Goal: Transaction & Acquisition: Purchase product/service

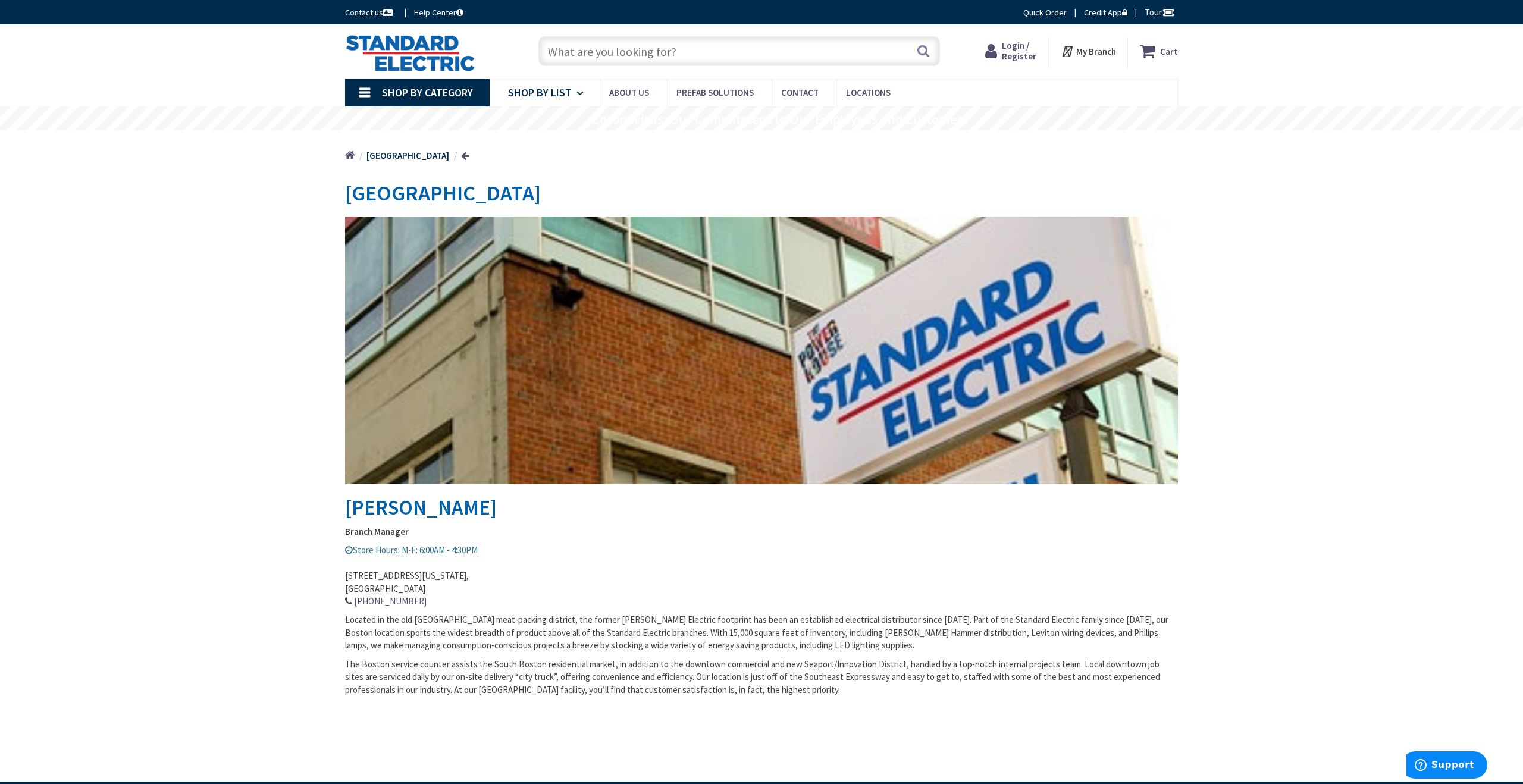
click at [579, 98] on icon at bounding box center [582, 93] width 11 height 26
click at [389, 93] on span "Shop By Category" at bounding box center [427, 92] width 91 height 13
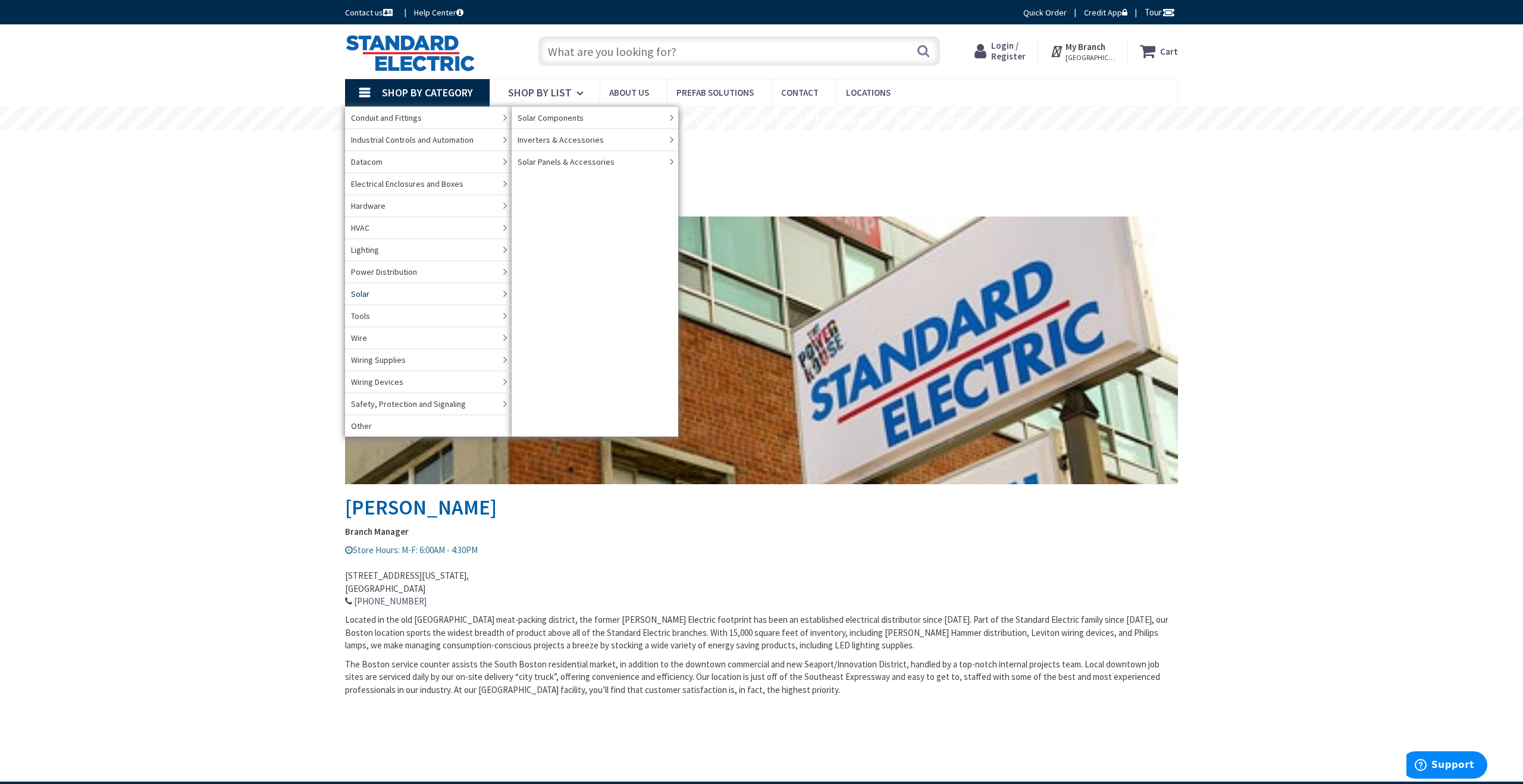
click at [403, 296] on link "Solar" at bounding box center [428, 293] width 167 height 22
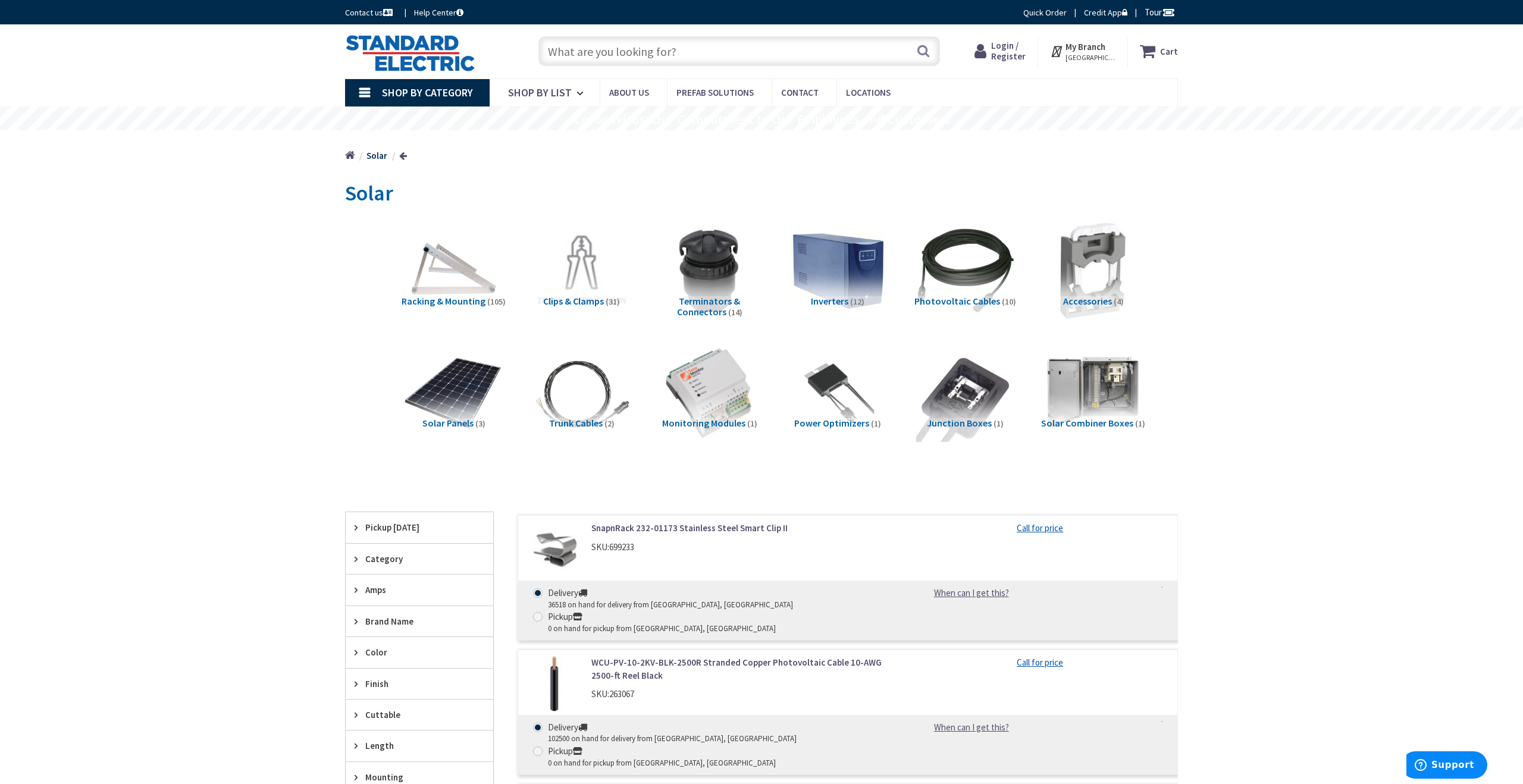
click at [650, 58] on input "text" at bounding box center [739, 51] width 402 height 30
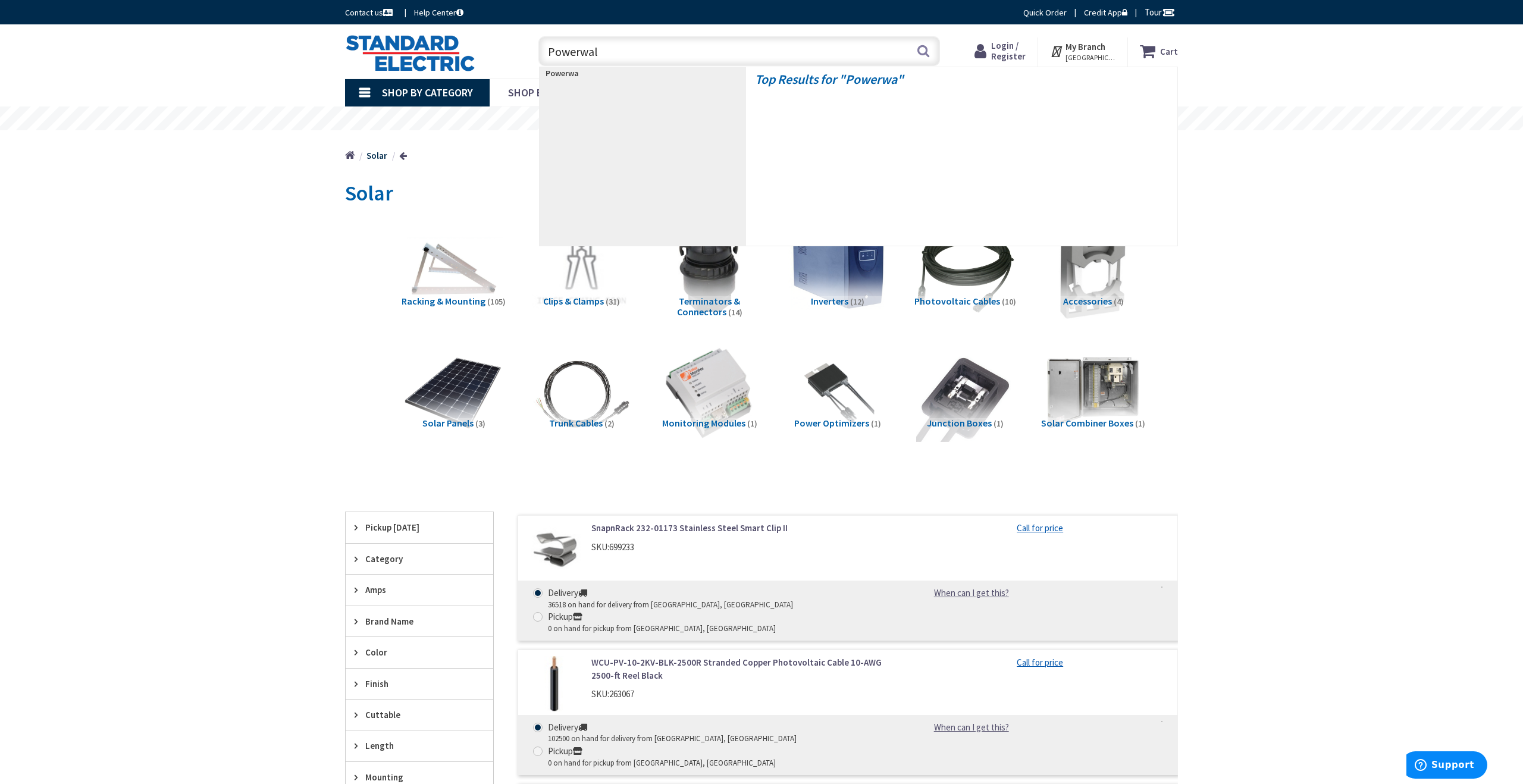
type input "Powerwall"
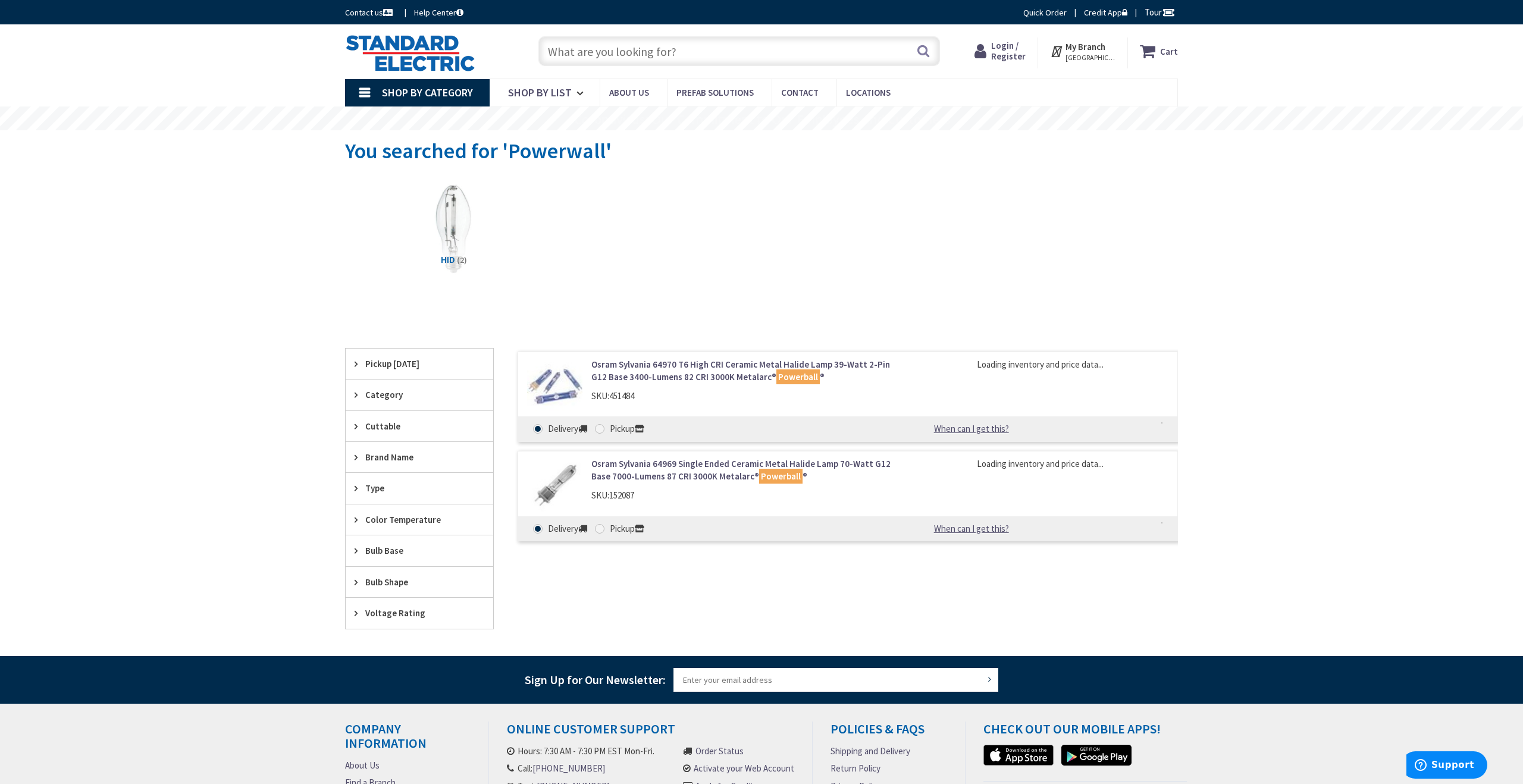
click at [657, 55] on input "text" at bounding box center [739, 51] width 402 height 30
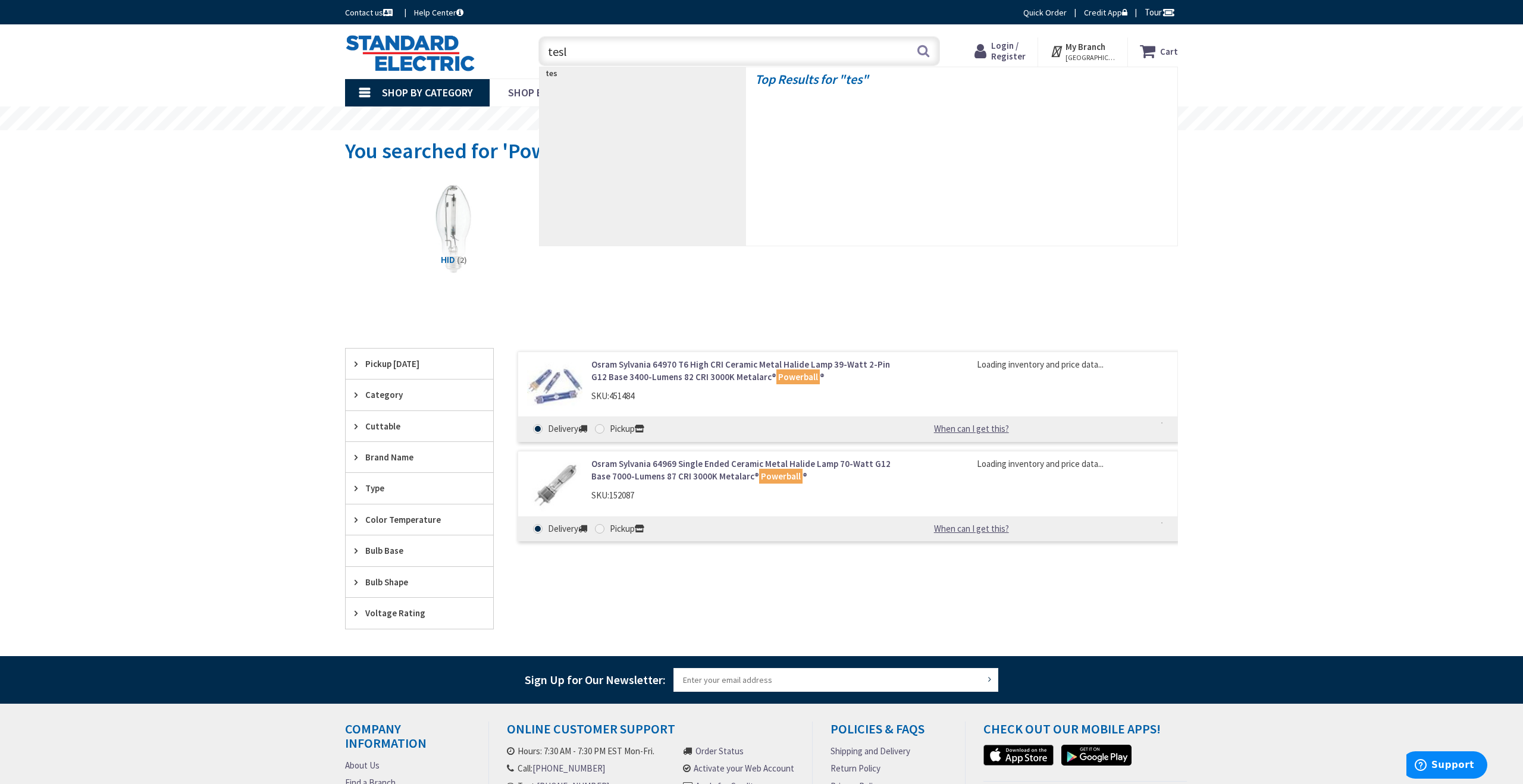
type input "tesla"
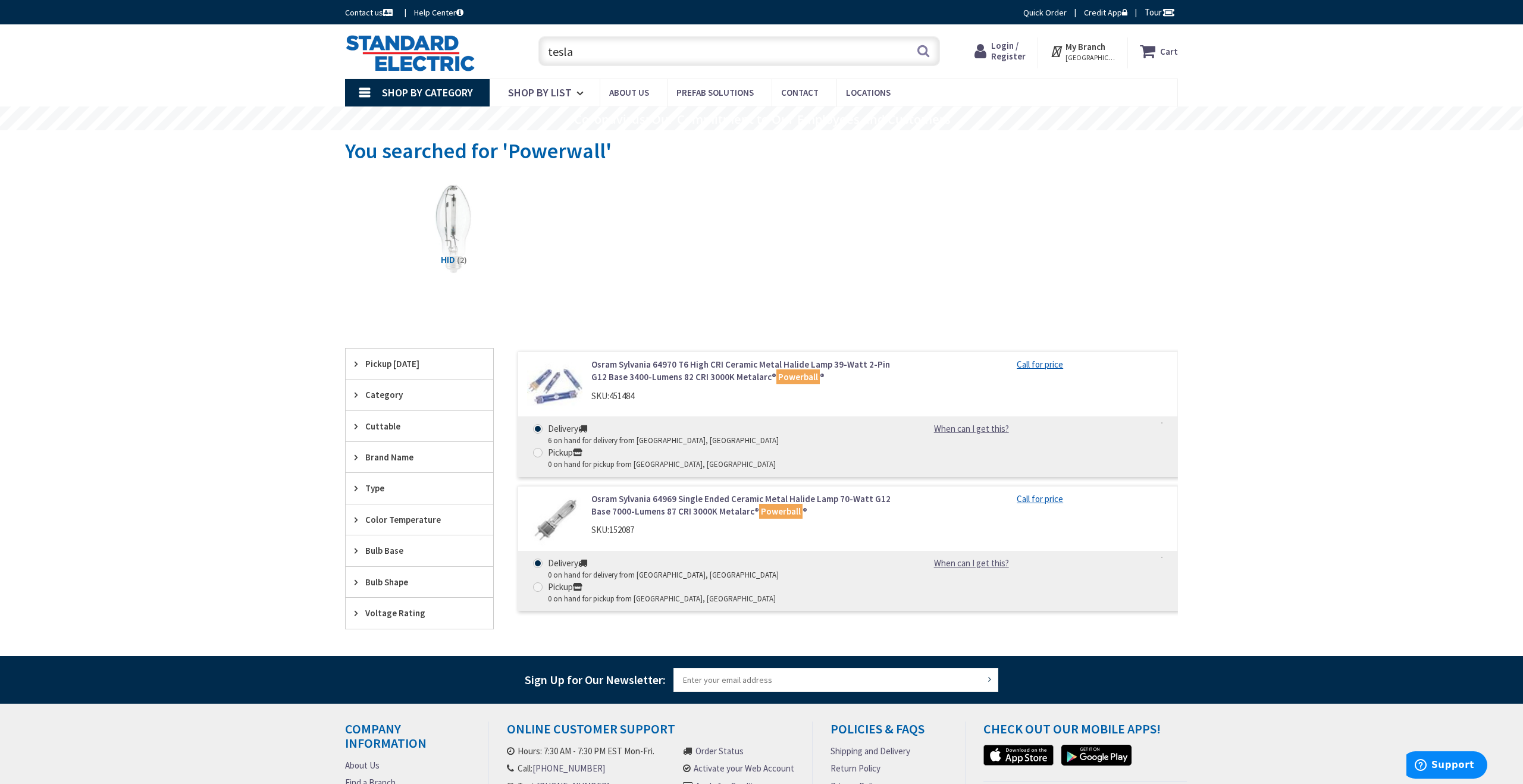
click at [657, 55] on input "tesla" at bounding box center [739, 51] width 402 height 30
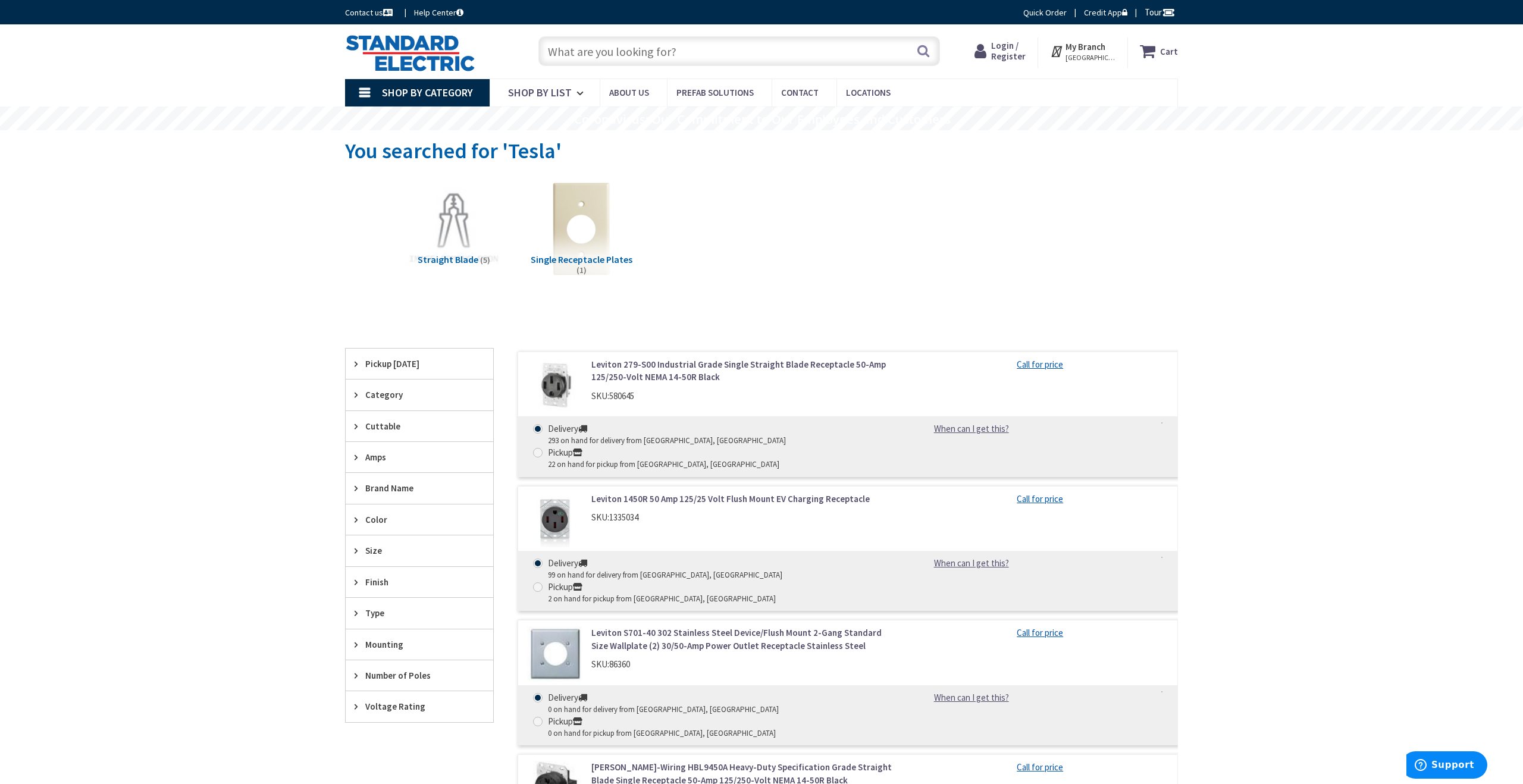
click at [657, 55] on input "text" at bounding box center [739, 51] width 402 height 30
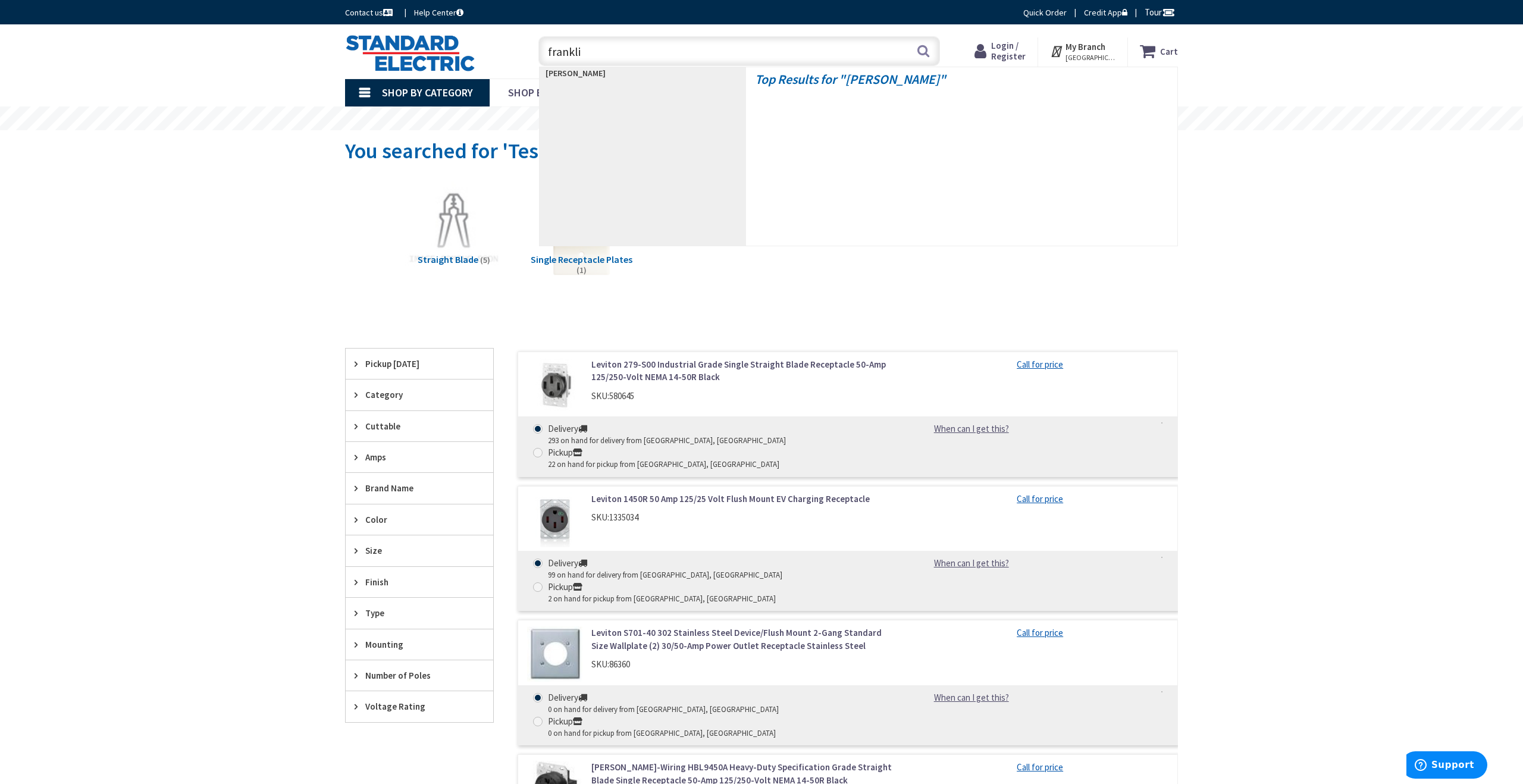
type input "franklin"
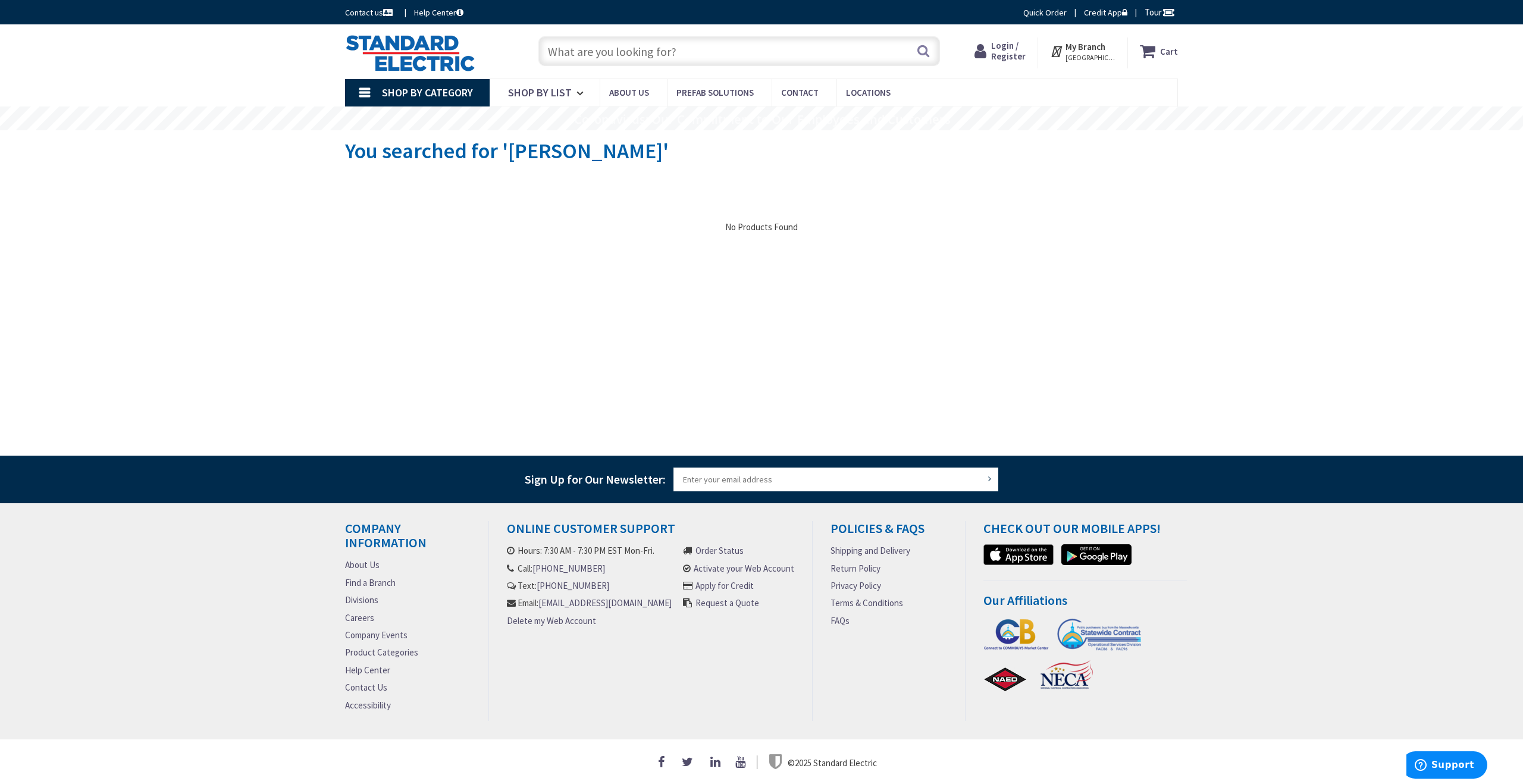
click at [726, 50] on input "text" at bounding box center [739, 51] width 402 height 30
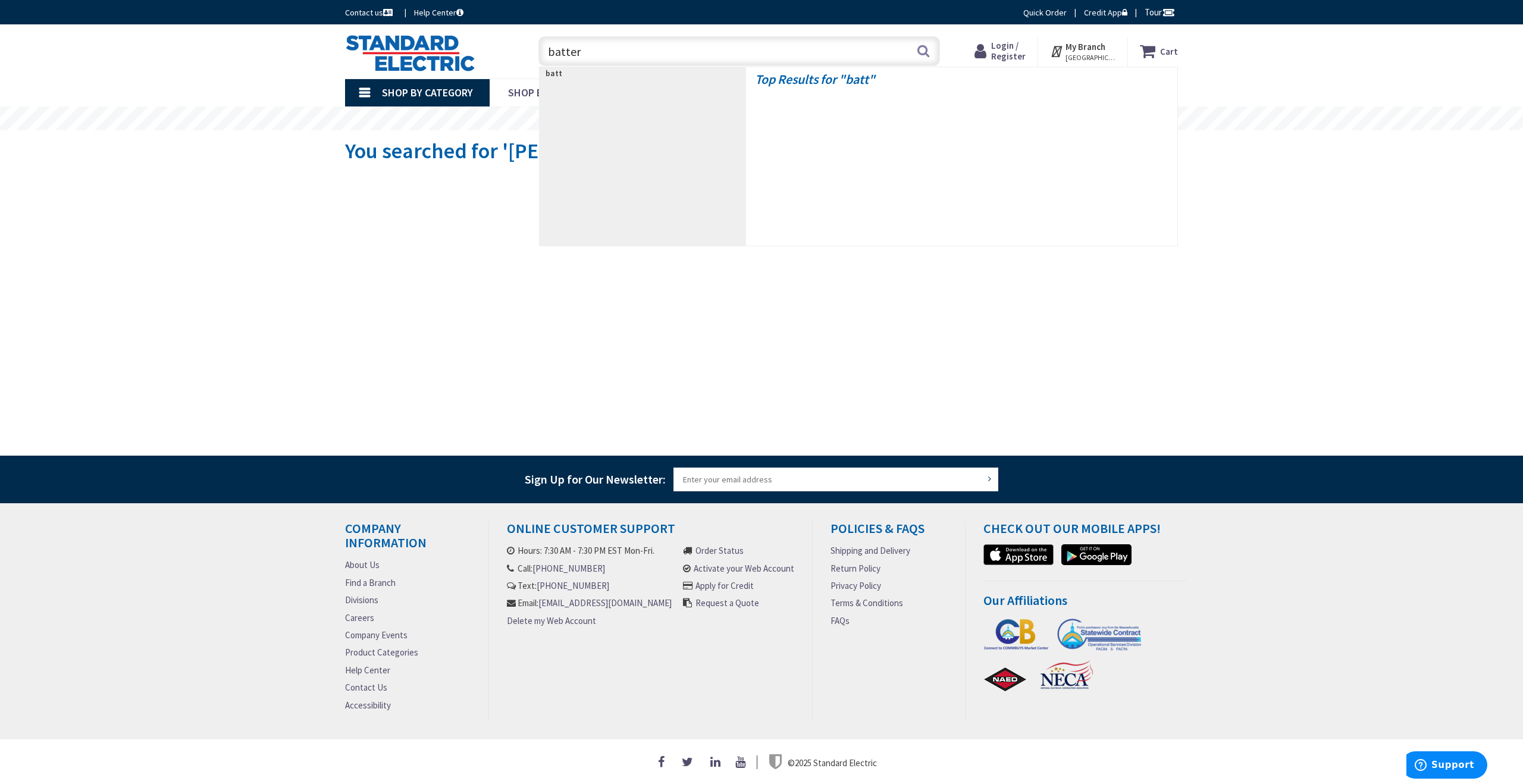
type input "battery"
